Goal: Task Accomplishment & Management: Complete application form

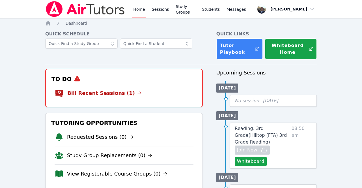
click at [103, 93] on link "Bill Recent Sessions (1)" at bounding box center [104, 93] width 74 height 8
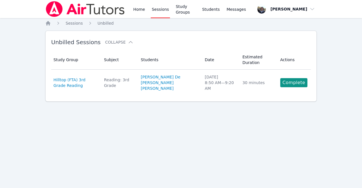
click at [296, 83] on link "Complete" at bounding box center [293, 82] width 27 height 9
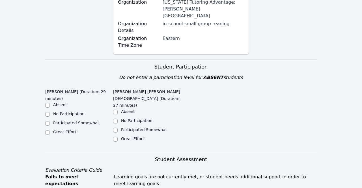
scroll to position [113, 0]
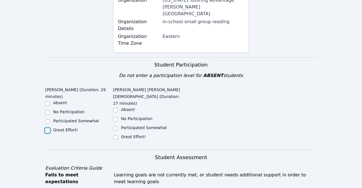
click at [47, 128] on input "Great Effort!" at bounding box center [47, 130] width 5 height 5
checkbox input "true"
click at [114, 135] on input "Great Effort!" at bounding box center [115, 137] width 5 height 5
checkbox input "true"
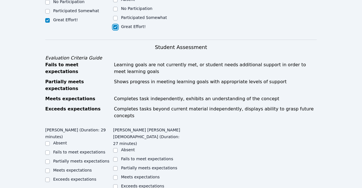
scroll to position [225, 0]
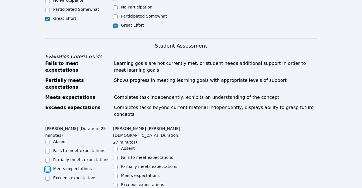
click at [46, 167] on input "Meets expectations" at bounding box center [47, 169] width 5 height 5
checkbox input "true"
click at [116, 173] on input "Meets expectations" at bounding box center [115, 175] width 5 height 5
checkbox input "true"
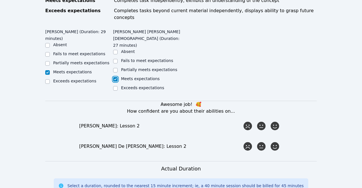
scroll to position [322, 0]
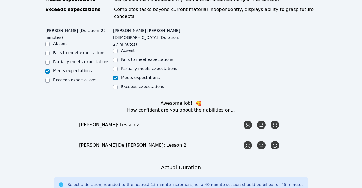
click at [275, 120] on icon at bounding box center [274, 124] width 8 height 8
click at [0, 0] on input "radio" at bounding box center [0, 0] width 0 height 0
click at [279, 141] on icon at bounding box center [274, 145] width 8 height 8
click at [0, 0] on input "radio" at bounding box center [0, 0] width 0 height 0
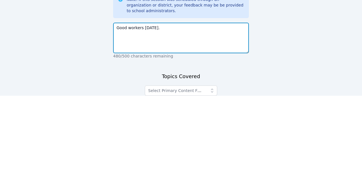
scroll to position [477, 0]
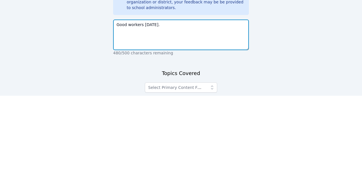
type textarea "Good workers today."
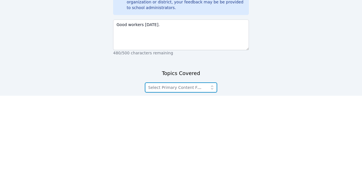
click at [213, 177] on icon "button" at bounding box center [212, 180] width 6 height 6
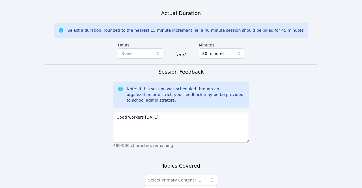
scroll to position [474, 0]
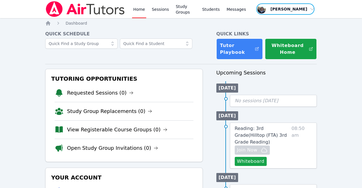
click at [305, 14] on span "button" at bounding box center [284, 9] width 59 height 12
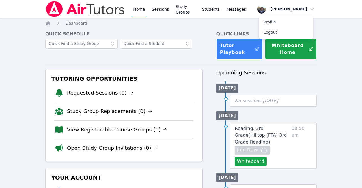
click at [269, 34] on button "Logout" at bounding box center [286, 32] width 54 height 10
